Goal: Obtain resource: Obtain resource

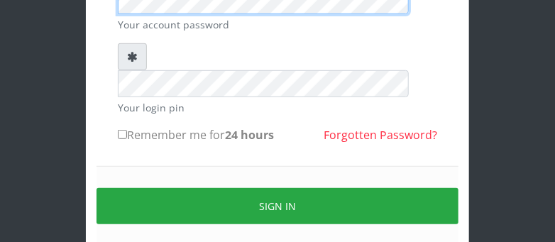
scroll to position [217, 0]
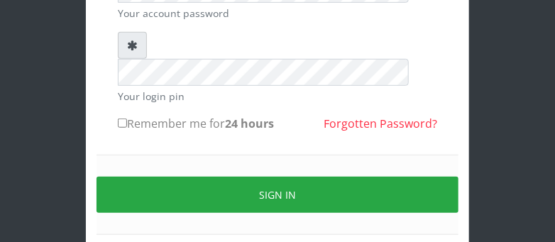
click at [121, 119] on input "Remember me for 24 hours" at bounding box center [122, 123] width 9 height 9
checkbox input "true"
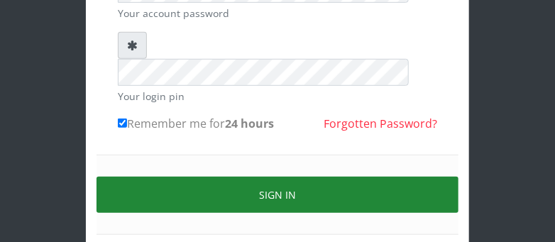
click at [139, 177] on button "Sign in" at bounding box center [278, 195] width 362 height 36
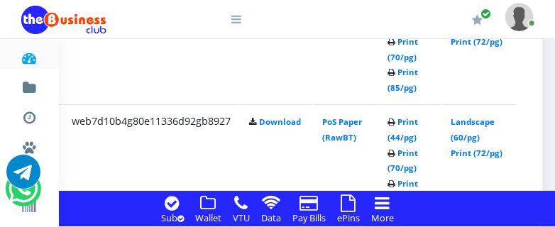
scroll to position [1275, 342]
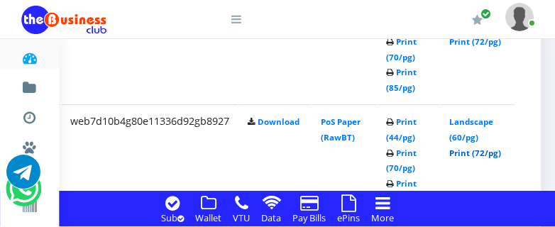
click at [491, 155] on link "Print (72/pg)" at bounding box center [475, 153] width 52 height 11
click at [478, 155] on link "Print (72/pg)" at bounding box center [475, 153] width 52 height 11
click at [471, 45] on link "Print (72/pg)" at bounding box center [475, 41] width 52 height 11
click at [476, 154] on link "Print (72/pg)" at bounding box center [475, 153] width 52 height 11
click at [483, 154] on link "Print (72/pg)" at bounding box center [475, 153] width 52 height 11
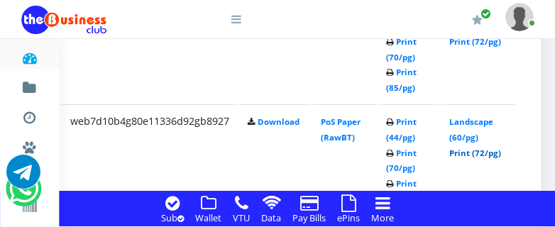
click at [483, 153] on link "Print (72/pg)" at bounding box center [475, 153] width 52 height 11
click at [487, 152] on link "Print (72/pg)" at bounding box center [475, 153] width 52 height 11
click at [481, 43] on link "Print (72/pg)" at bounding box center [475, 41] width 52 height 11
